Goal: Find specific page/section: Find specific page/section

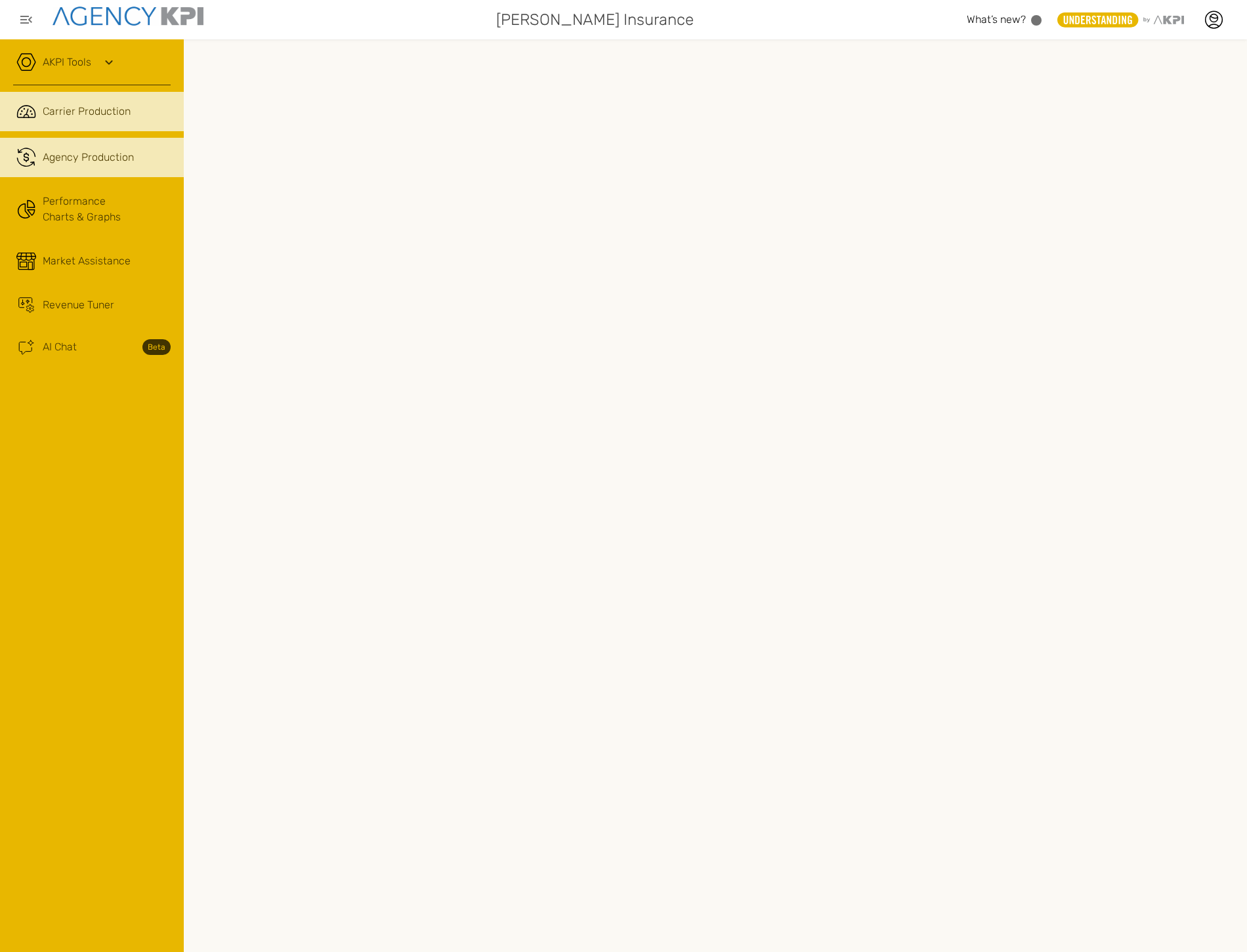
click at [120, 109] on span "Carrier Production" at bounding box center [86, 112] width 88 height 16
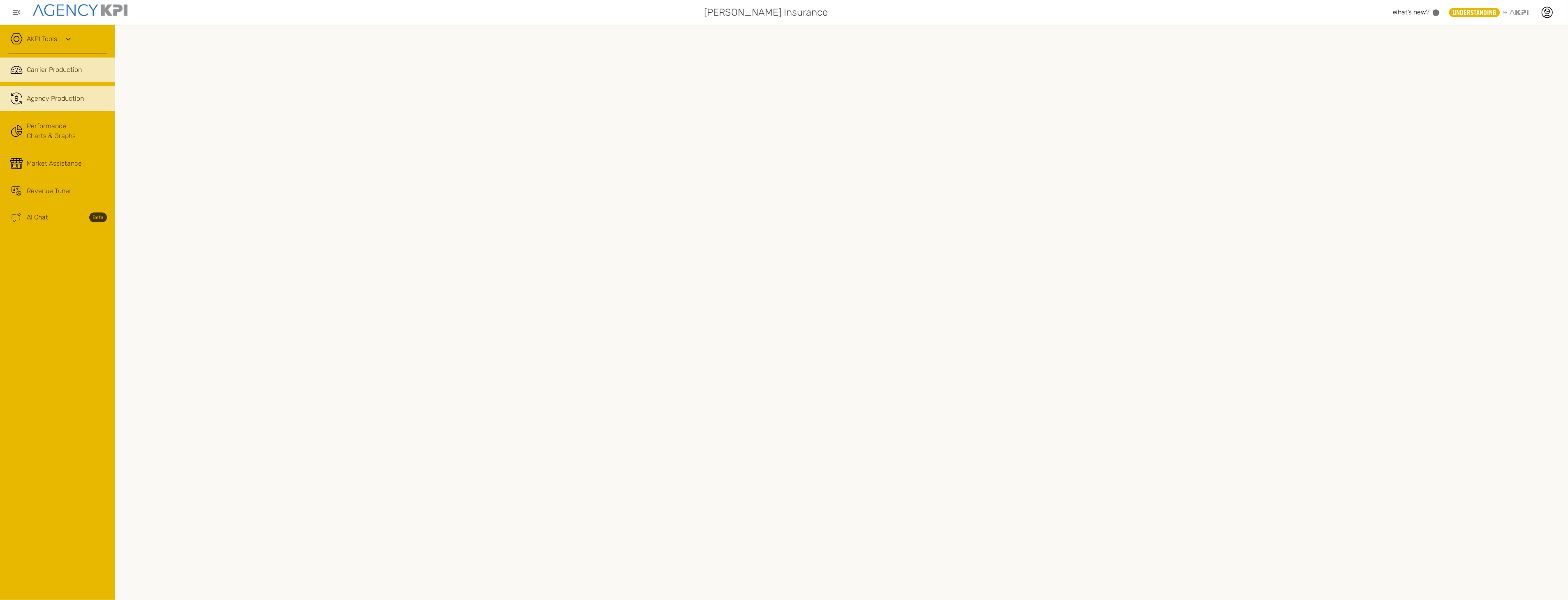
click at [51, 100] on span "Agency Production" at bounding box center [55, 99] width 57 height 10
click at [69, 40] on icon at bounding box center [68, 39] width 10 height 10
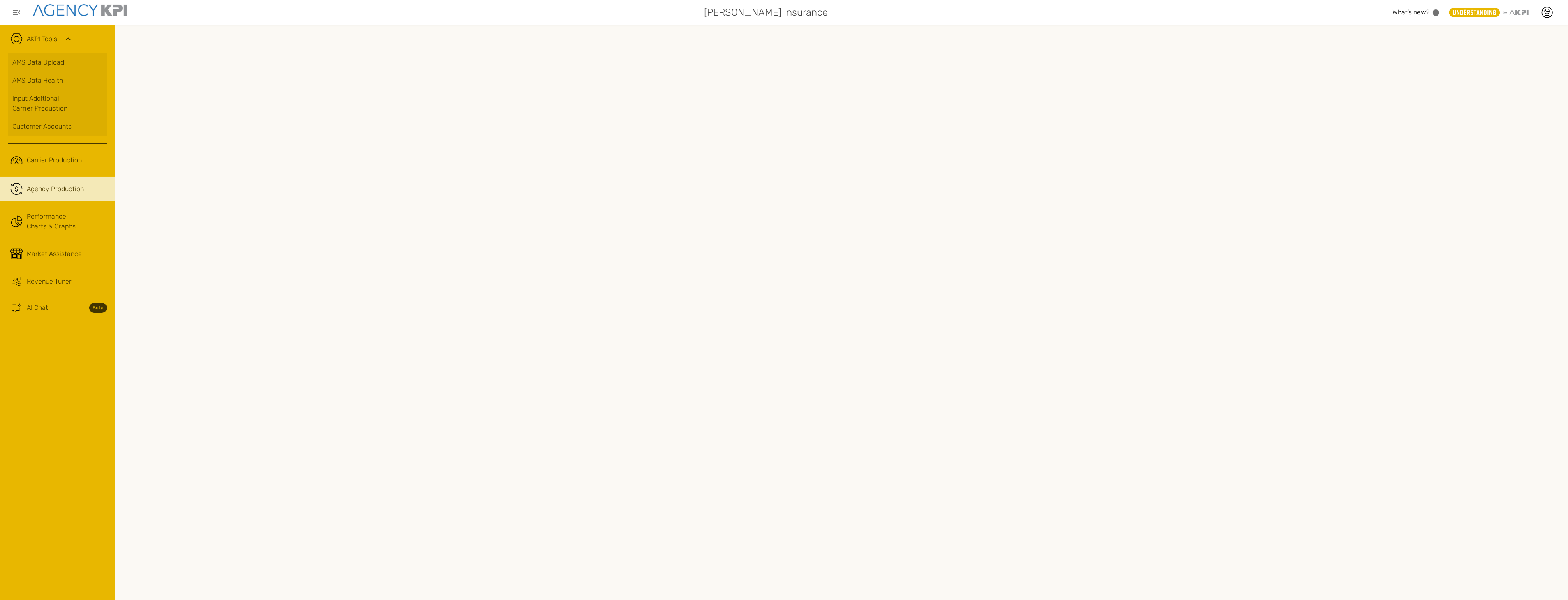
click at [15, 13] on icon "button" at bounding box center [16, 12] width 10 height 10
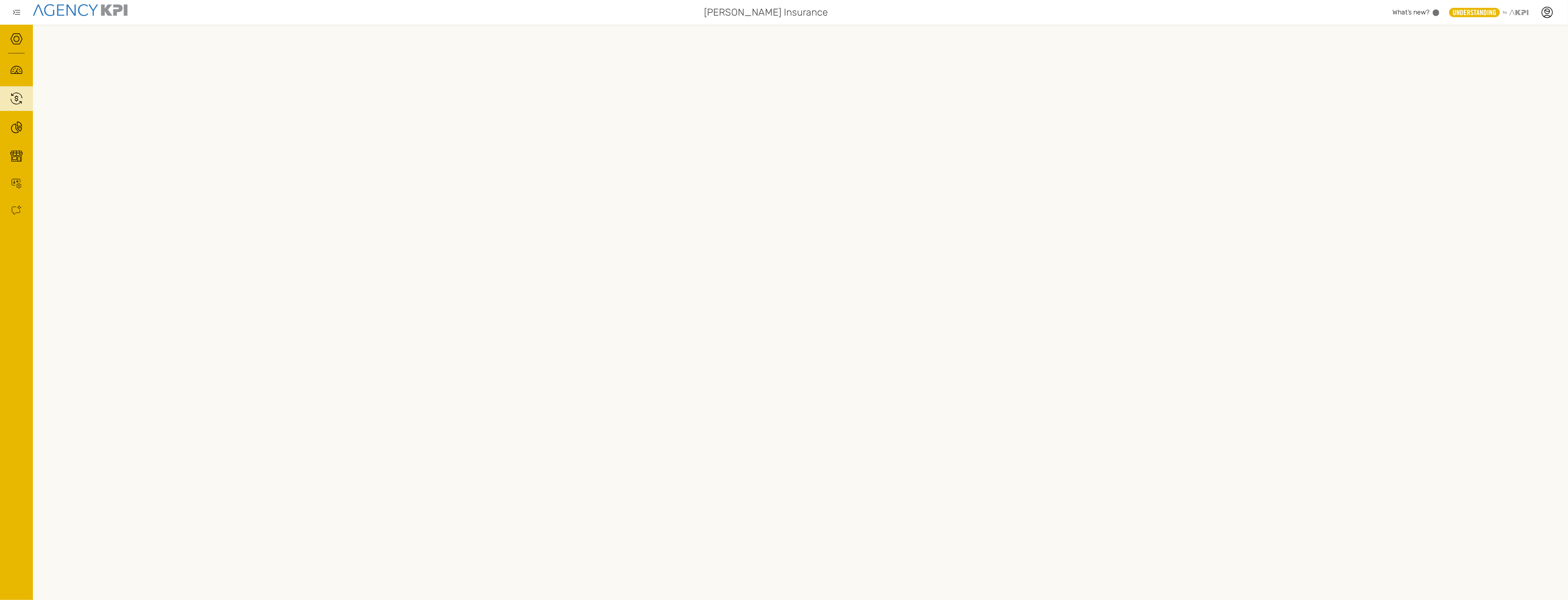
click at [15, 13] on icon "button" at bounding box center [16, 12] width 10 height 10
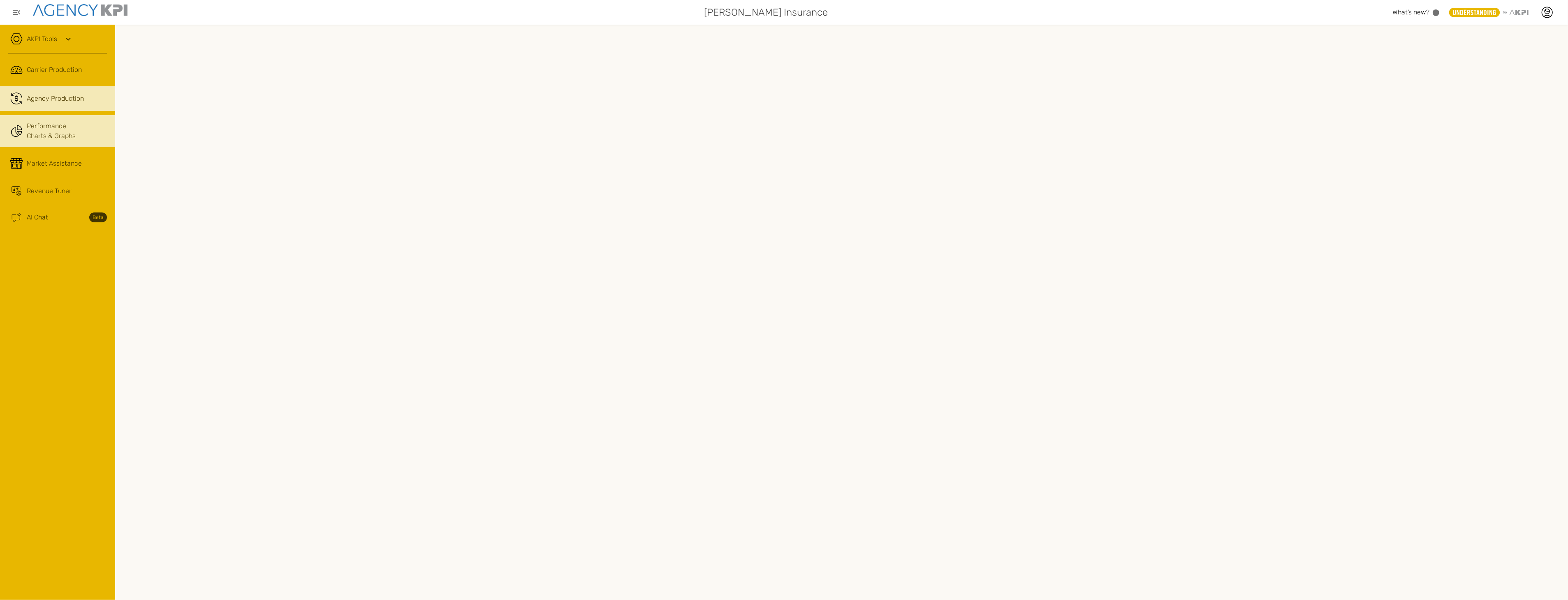
click at [51, 138] on link "Performance Charts & Graphs" at bounding box center [57, 131] width 115 height 32
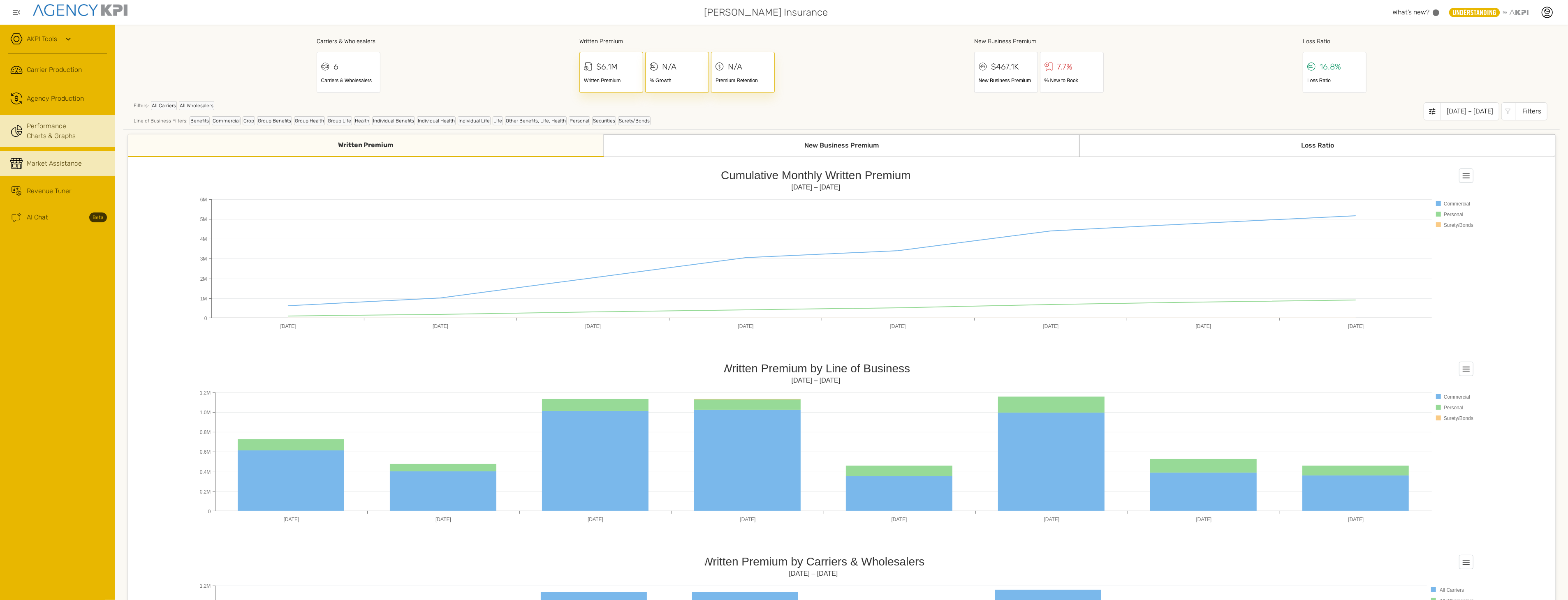
click at [58, 161] on span "Market Assistance" at bounding box center [54, 164] width 55 height 10
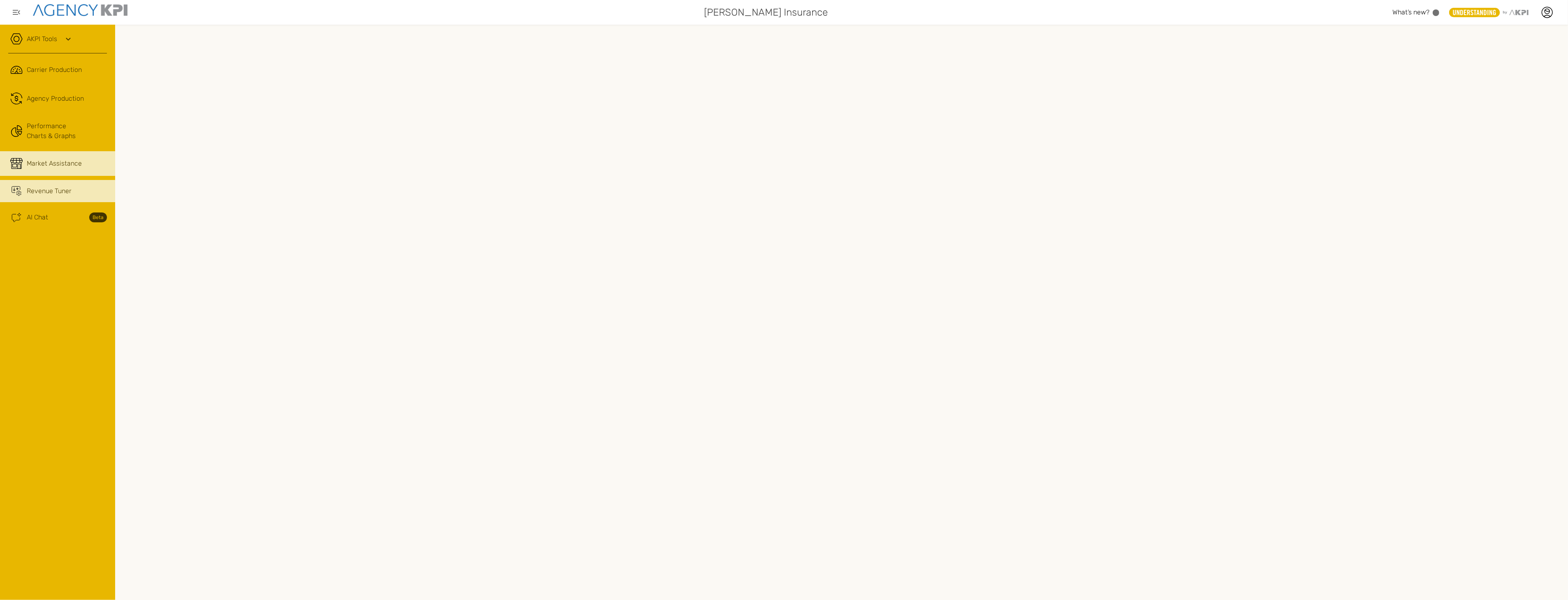
click at [70, 195] on span "Revenue Tuner" at bounding box center [49, 191] width 45 height 10
click at [45, 41] on link "AKPI Tools" at bounding box center [42, 39] width 30 height 10
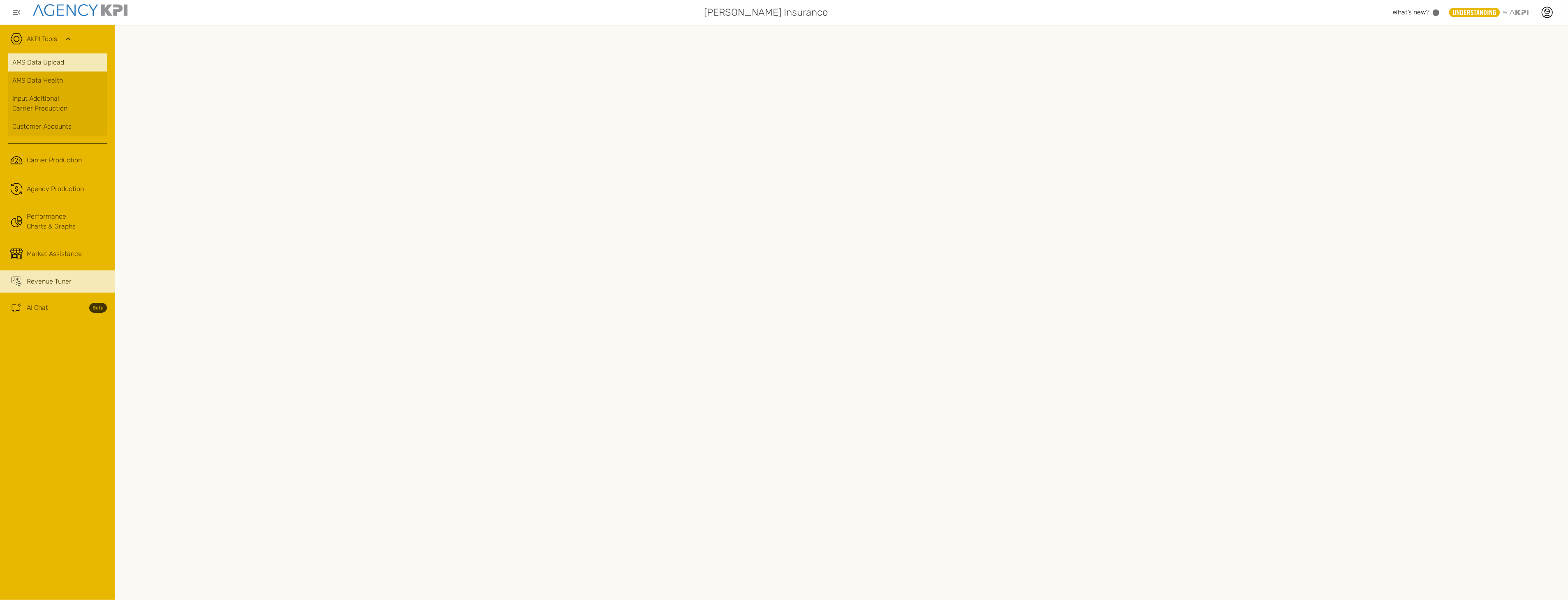
click at [33, 64] on link "AMS Data Upload" at bounding box center [58, 63] width 99 height 18
click at [781, 16] on icon at bounding box center [1547, 12] width 12 height 12
click at [781, 60] on link "Admin Portal" at bounding box center [1506, 57] width 33 height 7
click at [69, 197] on link ".cls-1{fill:none;stroke:#221f20;stroke-linecap:round;stroke-linejoin:round;stro…" at bounding box center [57, 189] width 115 height 25
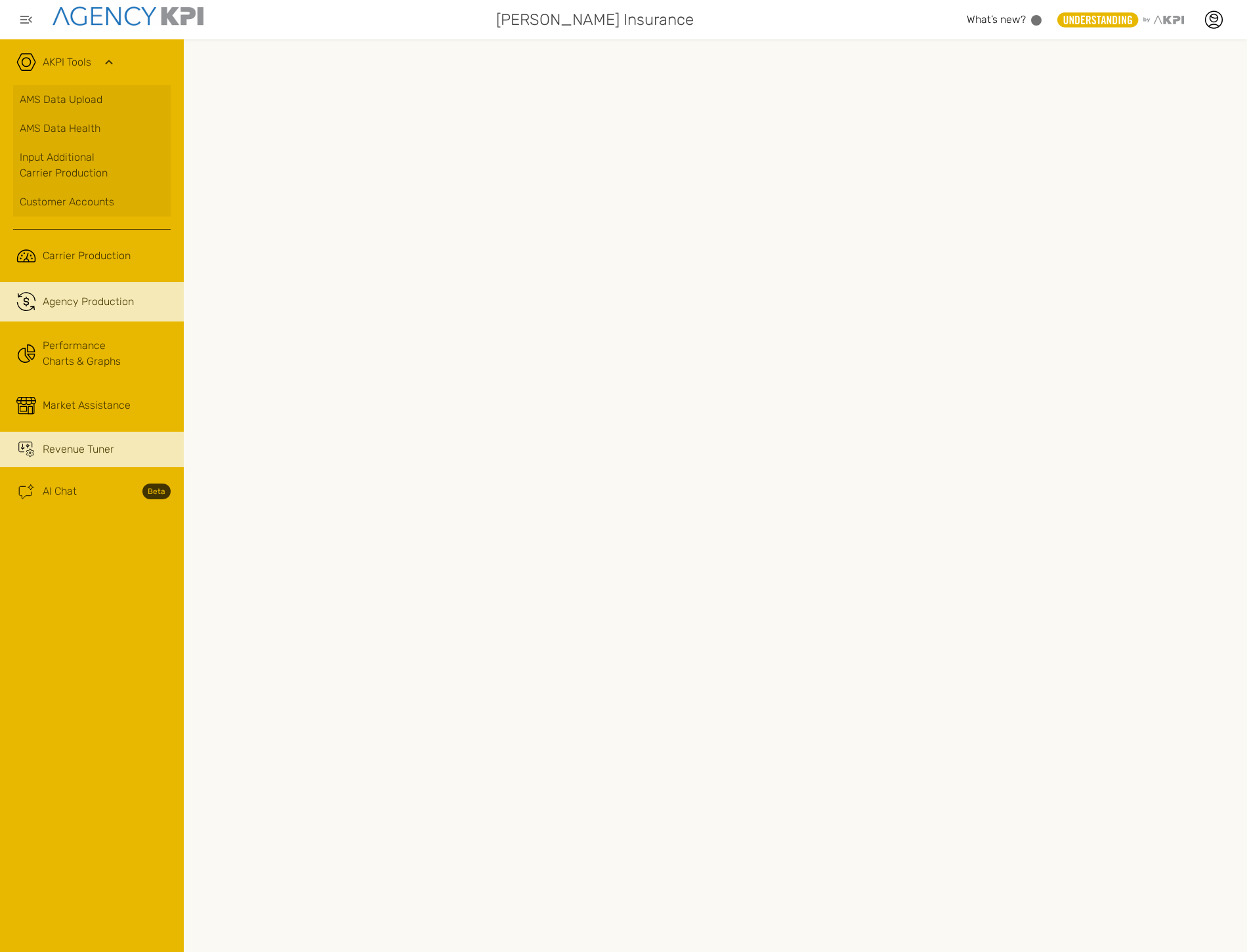
click at [76, 442] on span "Revenue Tuner" at bounding box center [79, 450] width 72 height 16
